Goal: Find contact information: Find contact information

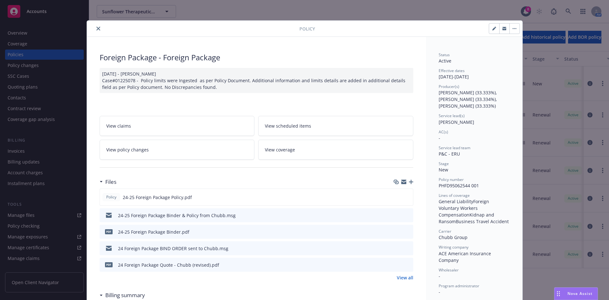
scroll to position [19, 0]
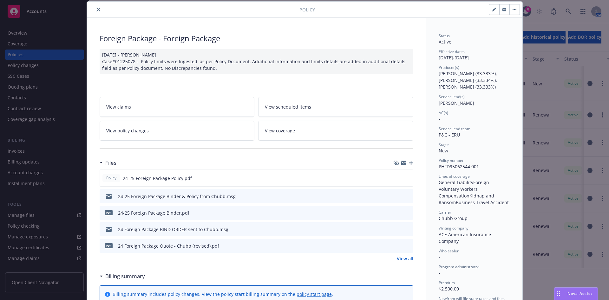
click at [94, 9] on button "close" at bounding box center [98, 10] width 8 height 8
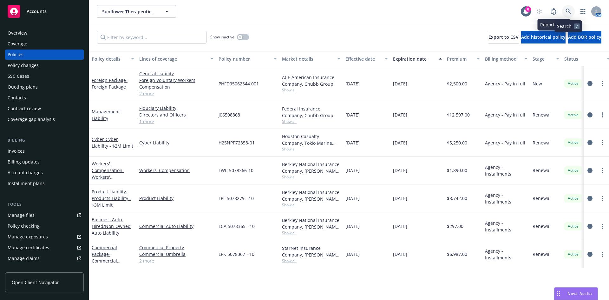
click at [566, 10] on icon at bounding box center [567, 11] width 5 height 5
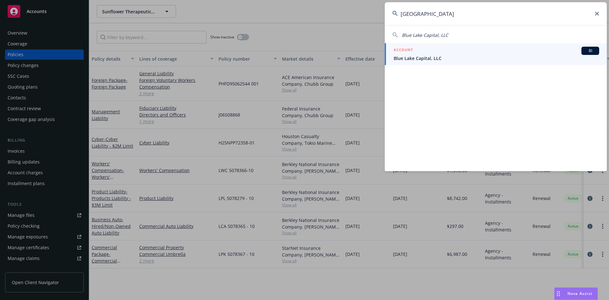
type input "[GEOGRAPHIC_DATA]"
click at [443, 55] on span "Blue Lake Capital, LLC" at bounding box center [496, 58] width 205 height 7
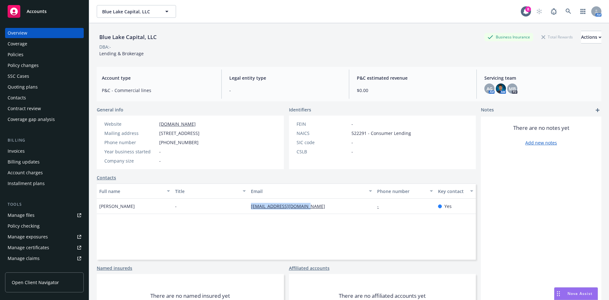
drag, startPoint x: 312, startPoint y: 205, endPoint x: 245, endPoint y: 207, distance: 66.7
click at [245, 207] on div "Ray Sturm - [EMAIL_ADDRESS][DOMAIN_NAME] - Yes" at bounding box center [286, 206] width 379 height 15
copy div "[EMAIL_ADDRESS][DOMAIN_NAME]"
